Goal: Use online tool/utility

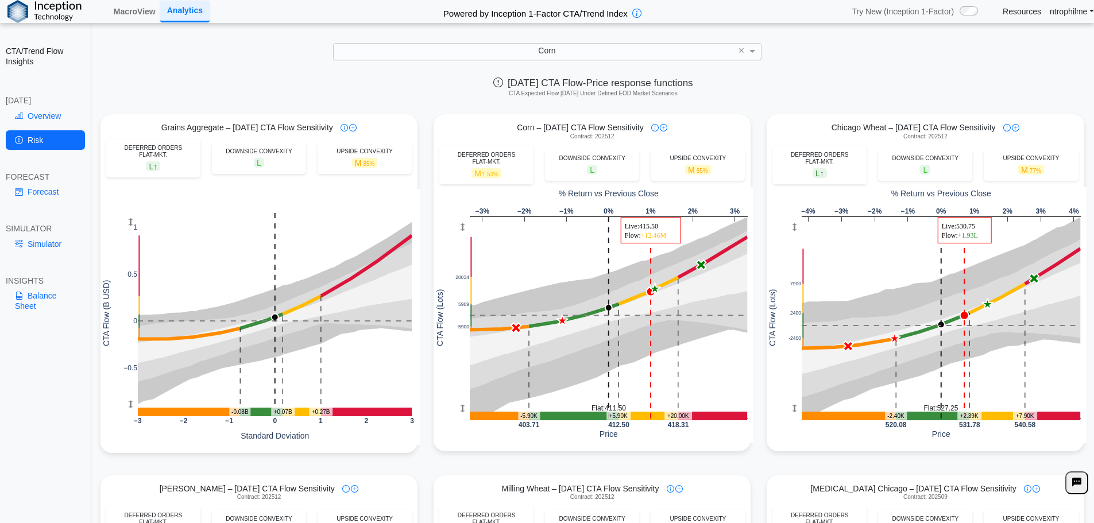
click at [508, 48] on div "Corn" at bounding box center [547, 52] width 427 height 16
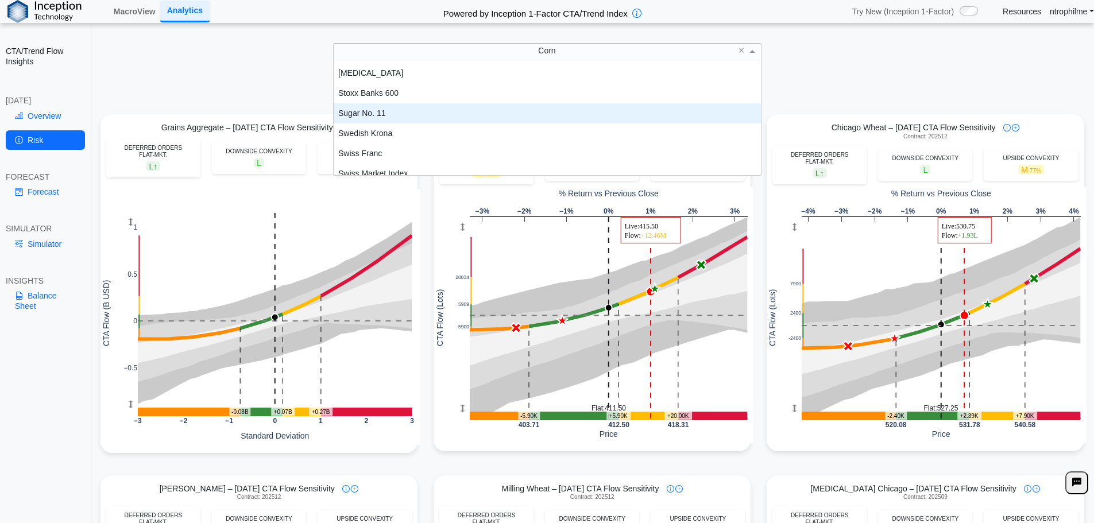
scroll to position [2130, 0]
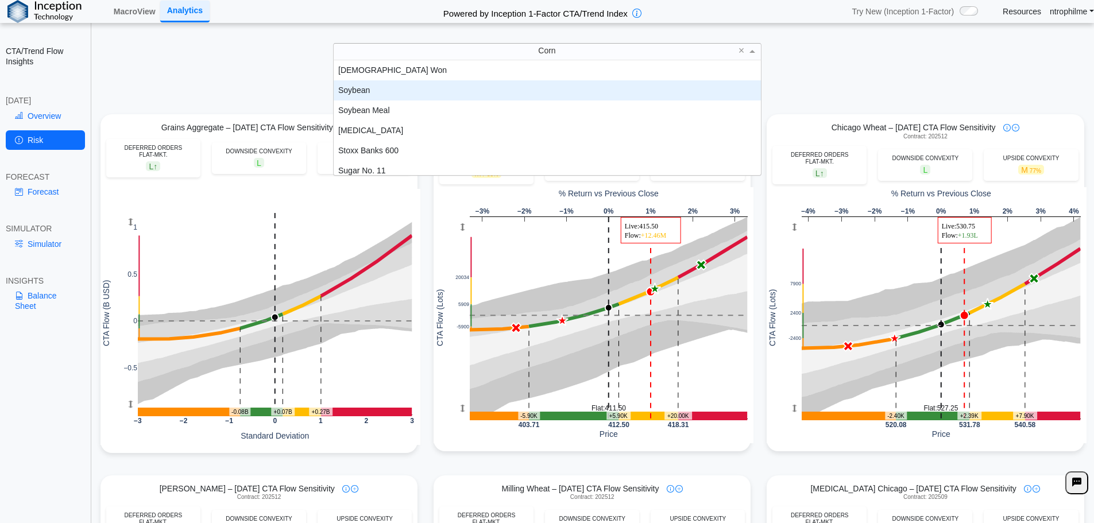
click at [357, 90] on div "Soybean" at bounding box center [547, 90] width 427 height 20
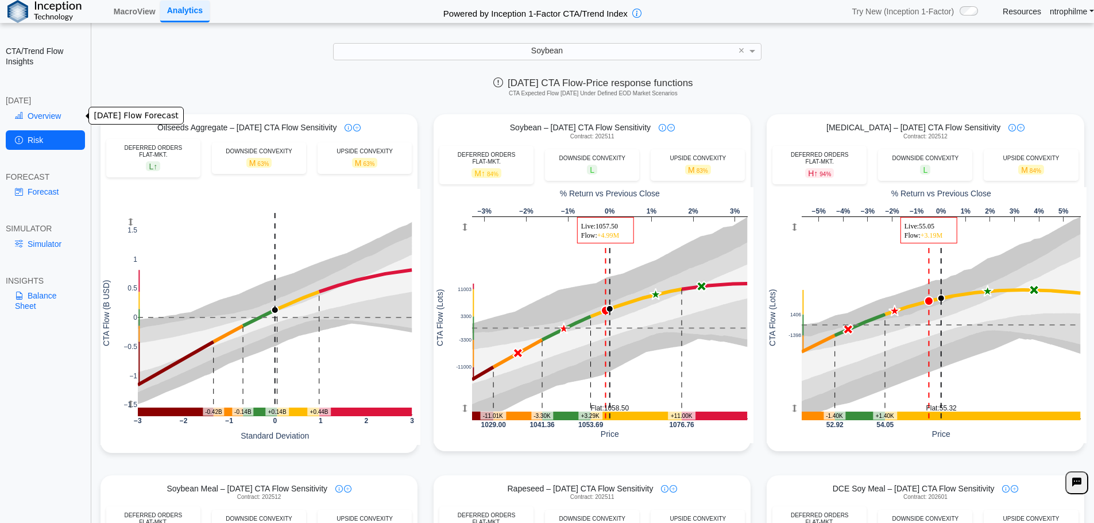
click at [53, 120] on link "Overview" at bounding box center [45, 116] width 79 height 20
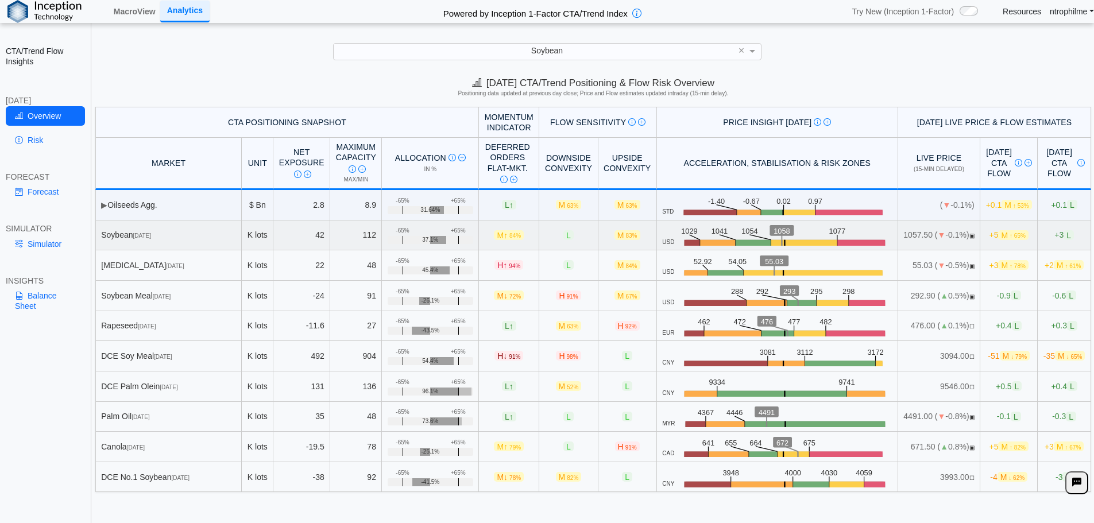
click at [998, 233] on span "M ↑ 65%" at bounding box center [1013, 235] width 30 height 10
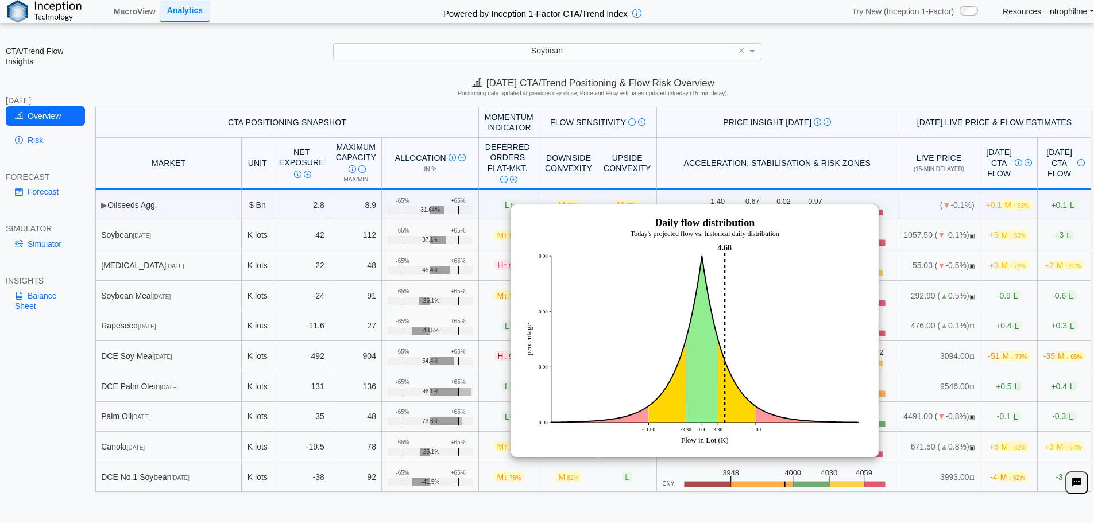
click at [820, 64] on div "**********" at bounding box center [547, 270] width 1094 height 541
